Goal: Task Accomplishment & Management: Use online tool/utility

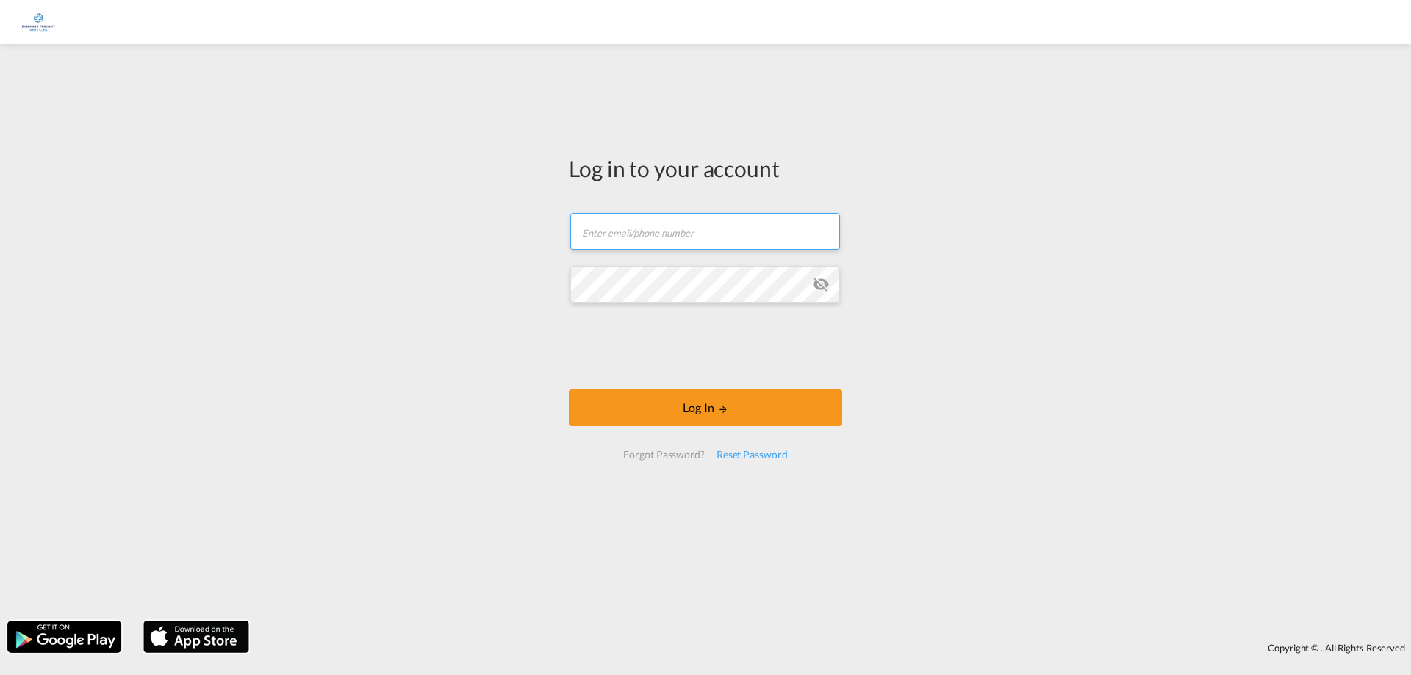
click at [661, 237] on input "text" at bounding box center [705, 231] width 270 height 37
type input "[PERSON_NAME][EMAIL_ADDRESS][DOMAIN_NAME]"
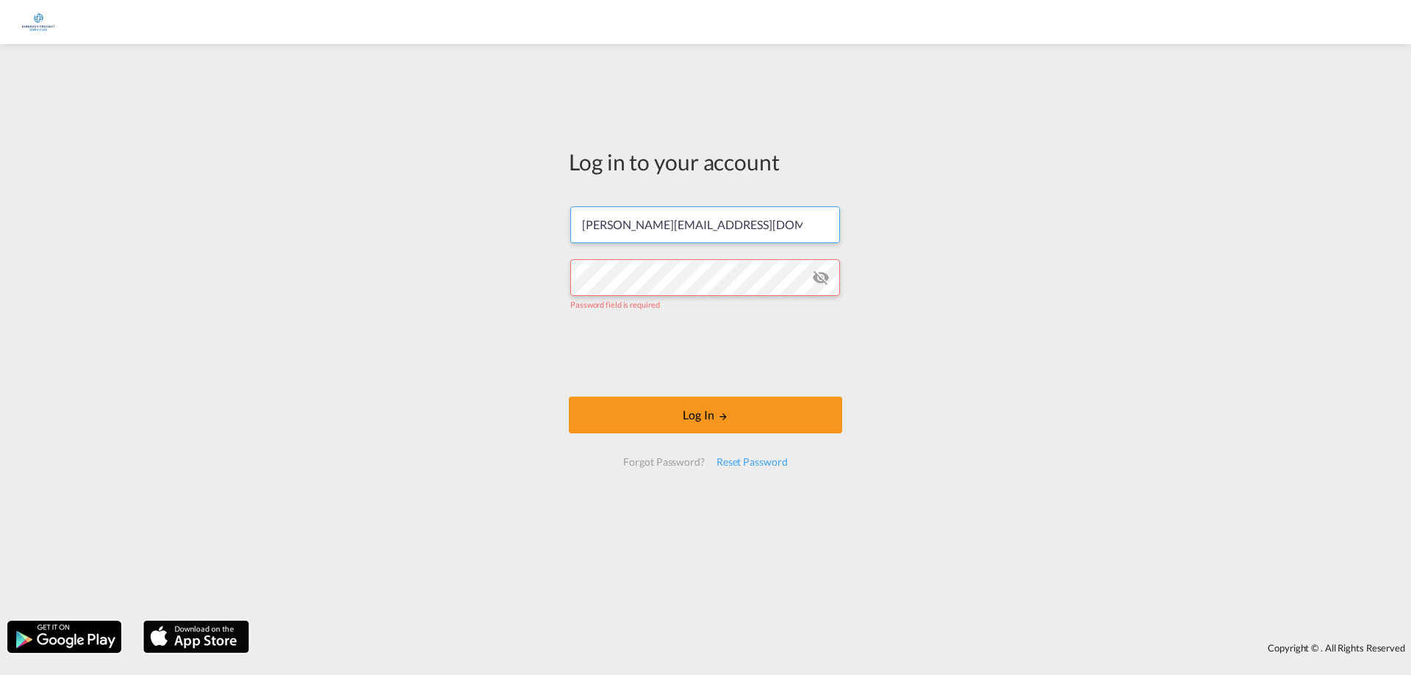
click at [737, 226] on input "[PERSON_NAME][EMAIL_ADDRESS][DOMAIN_NAME]" at bounding box center [705, 225] width 270 height 37
click at [754, 226] on input "[PERSON_NAME][EMAIL_ADDRESS][DOMAIN_NAME]" at bounding box center [705, 225] width 270 height 37
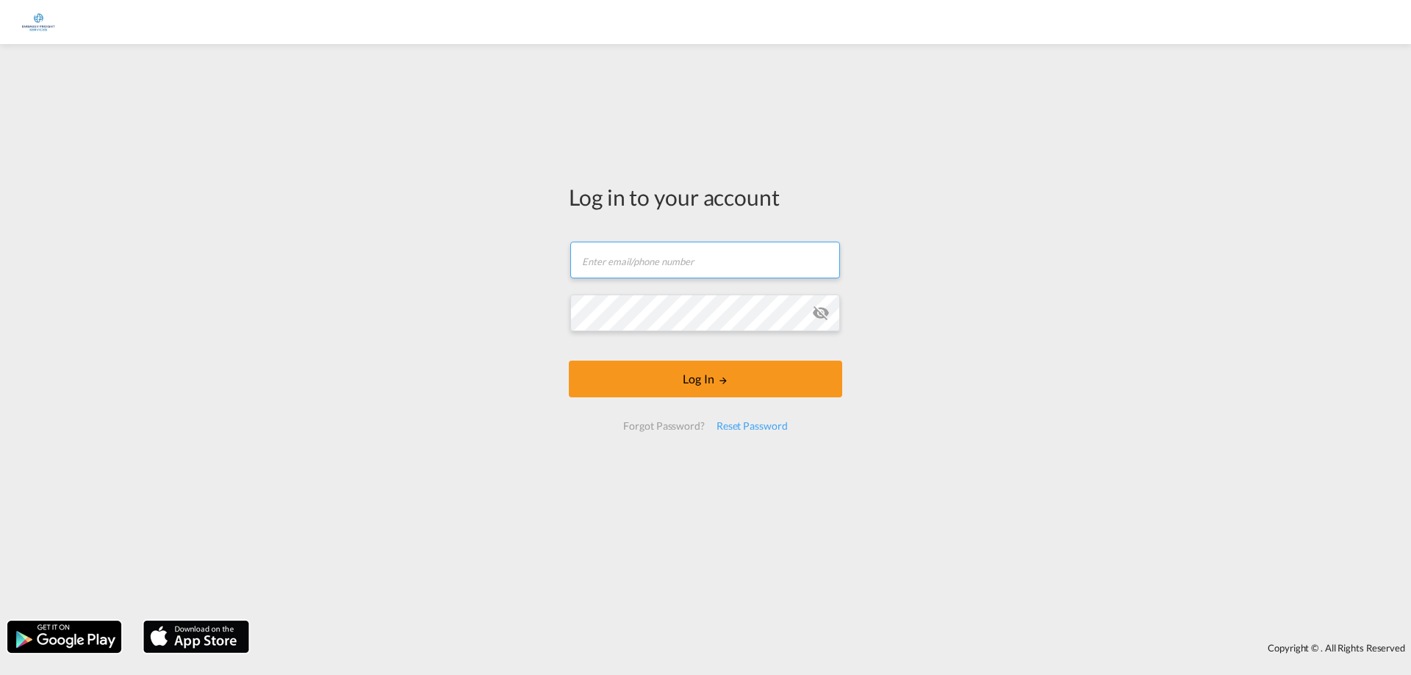
click at [652, 257] on input "text" at bounding box center [705, 260] width 270 height 37
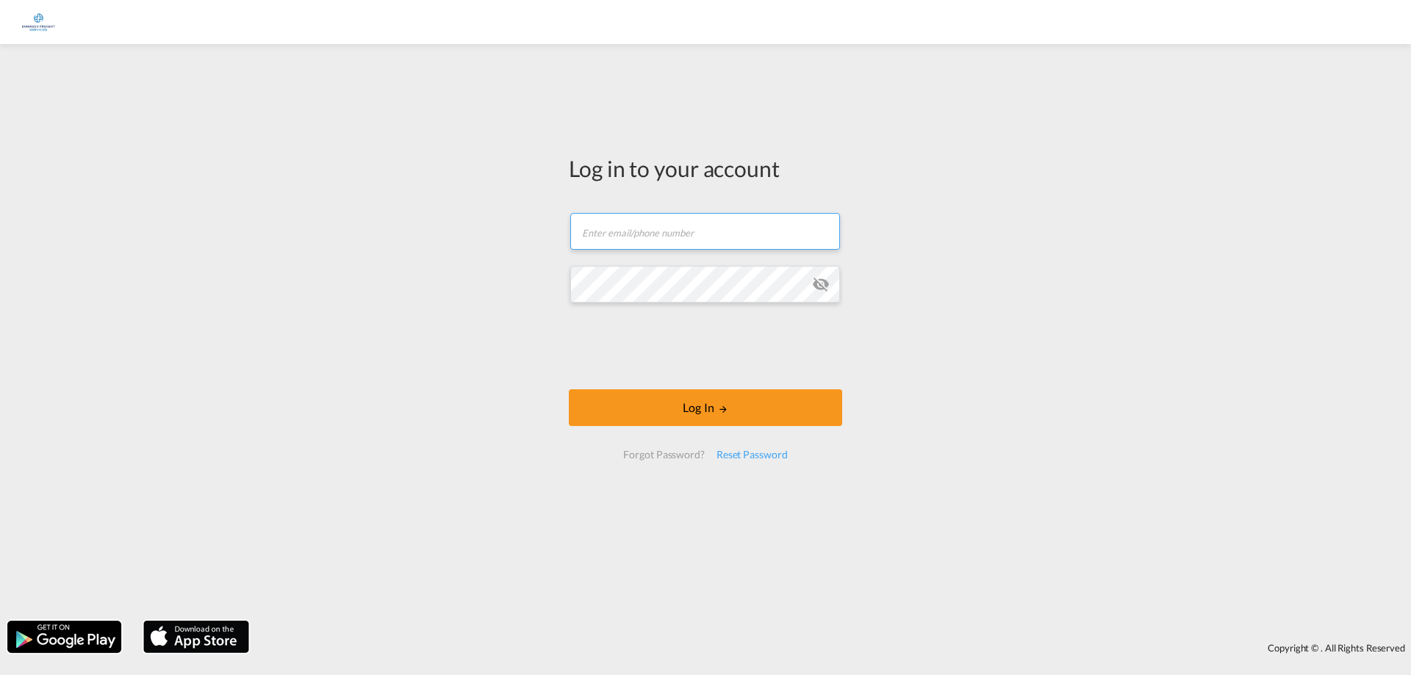
type input "[PERSON_NAME][EMAIL_ADDRESS][DOMAIN_NAME]"
click at [569, 390] on button "Log In" at bounding box center [705, 408] width 273 height 37
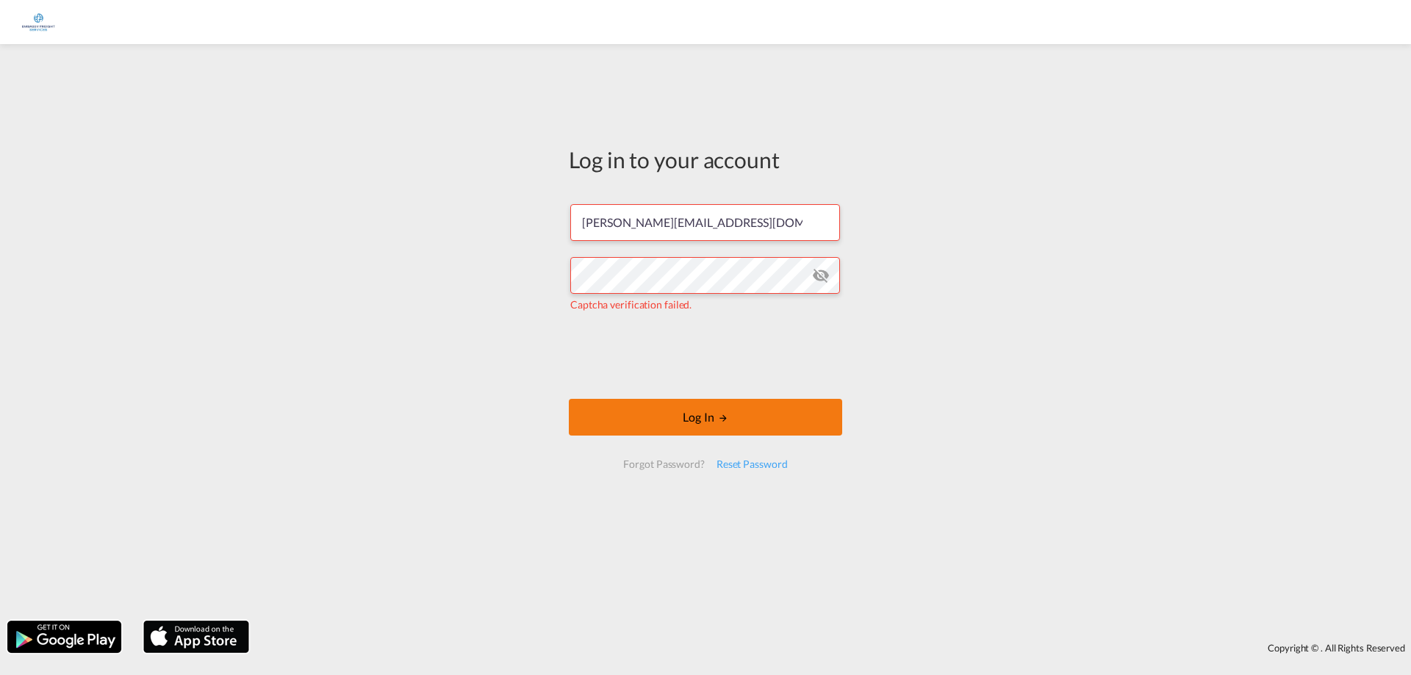
click at [646, 417] on button "Log In" at bounding box center [705, 417] width 273 height 37
